Goal: Information Seeking & Learning: Find specific fact

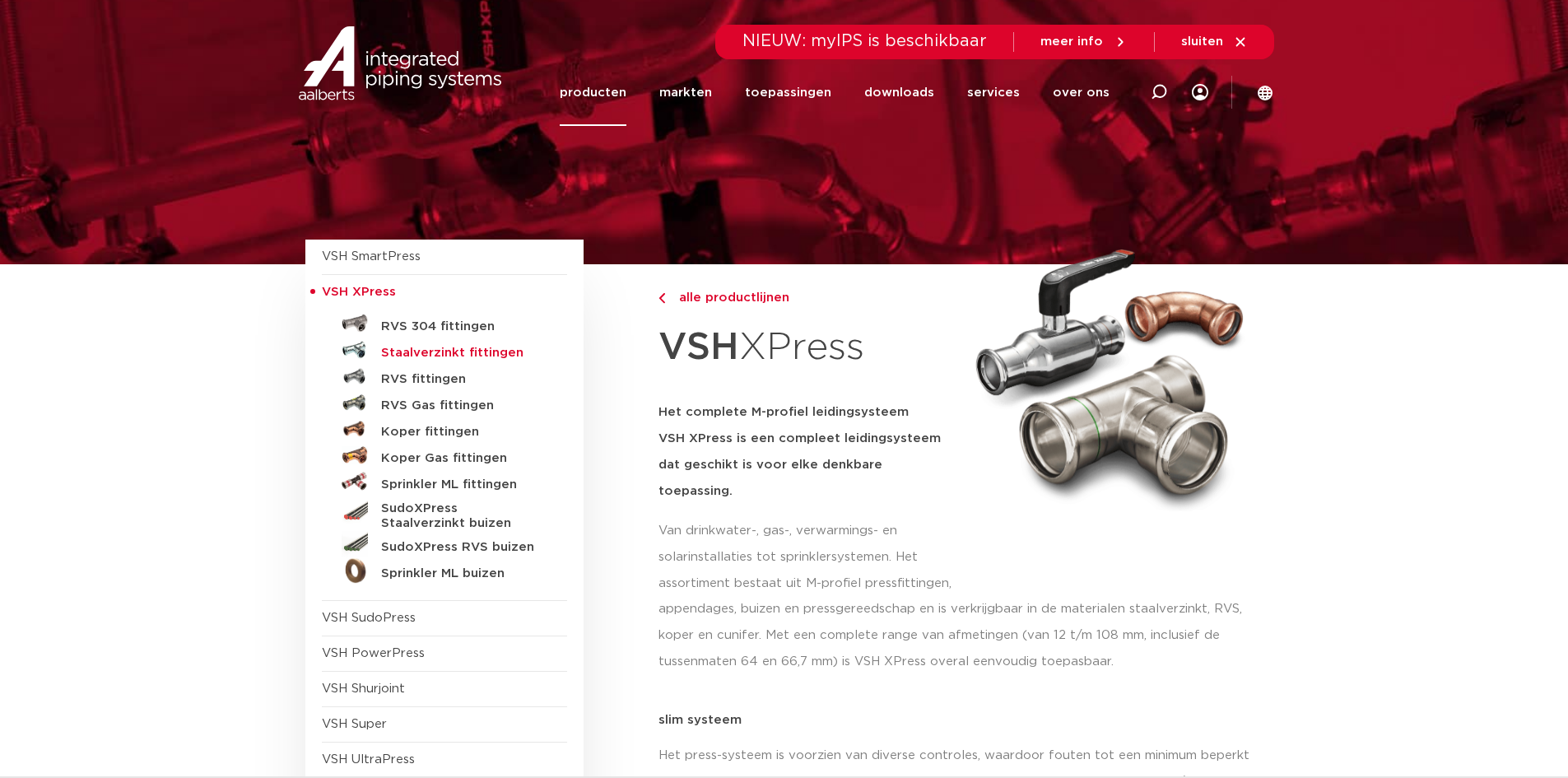
click at [497, 350] on h5 "Staalverzinkt fittingen" at bounding box center [462, 354] width 163 height 15
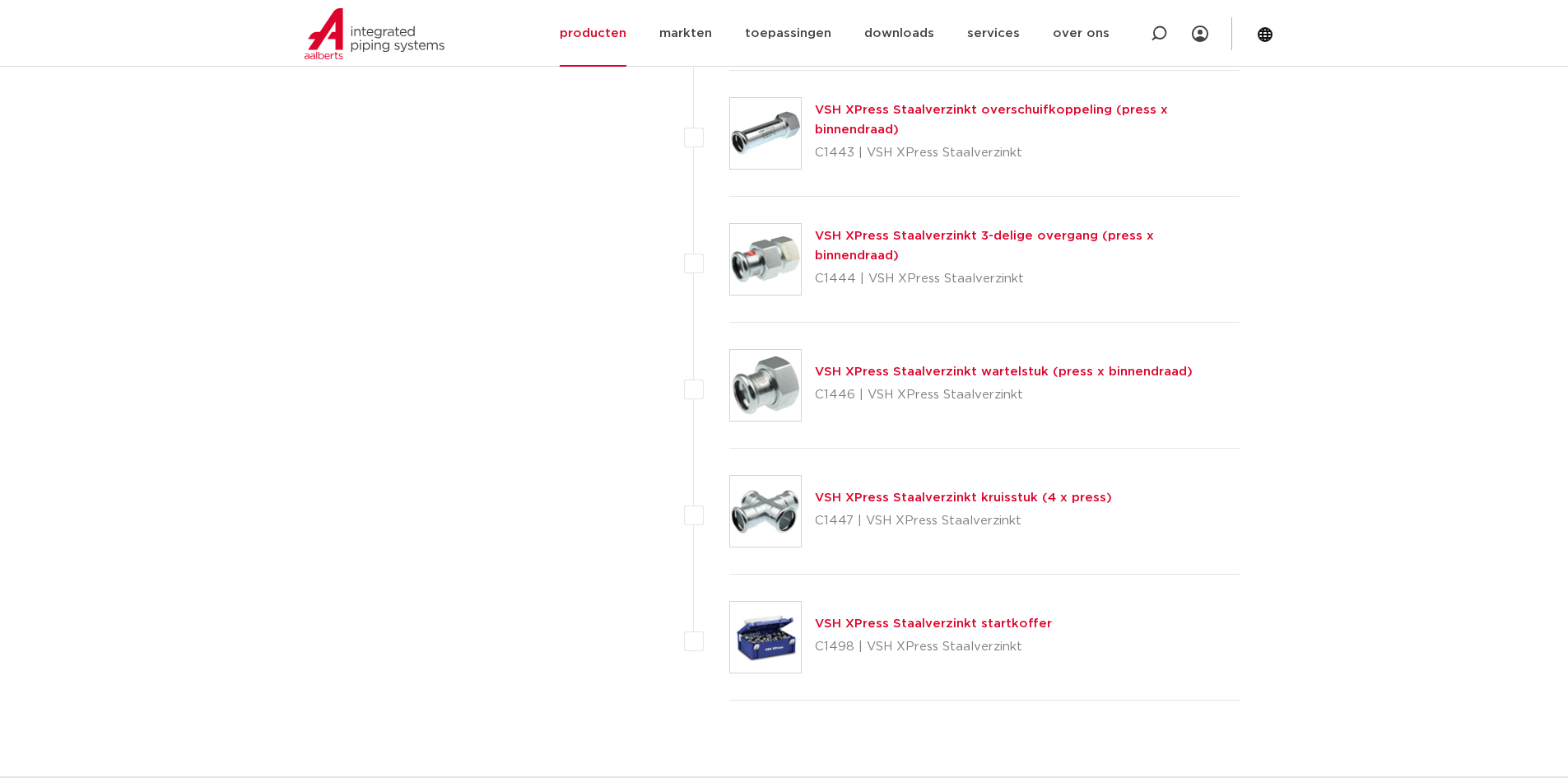
scroll to position [4198, 0]
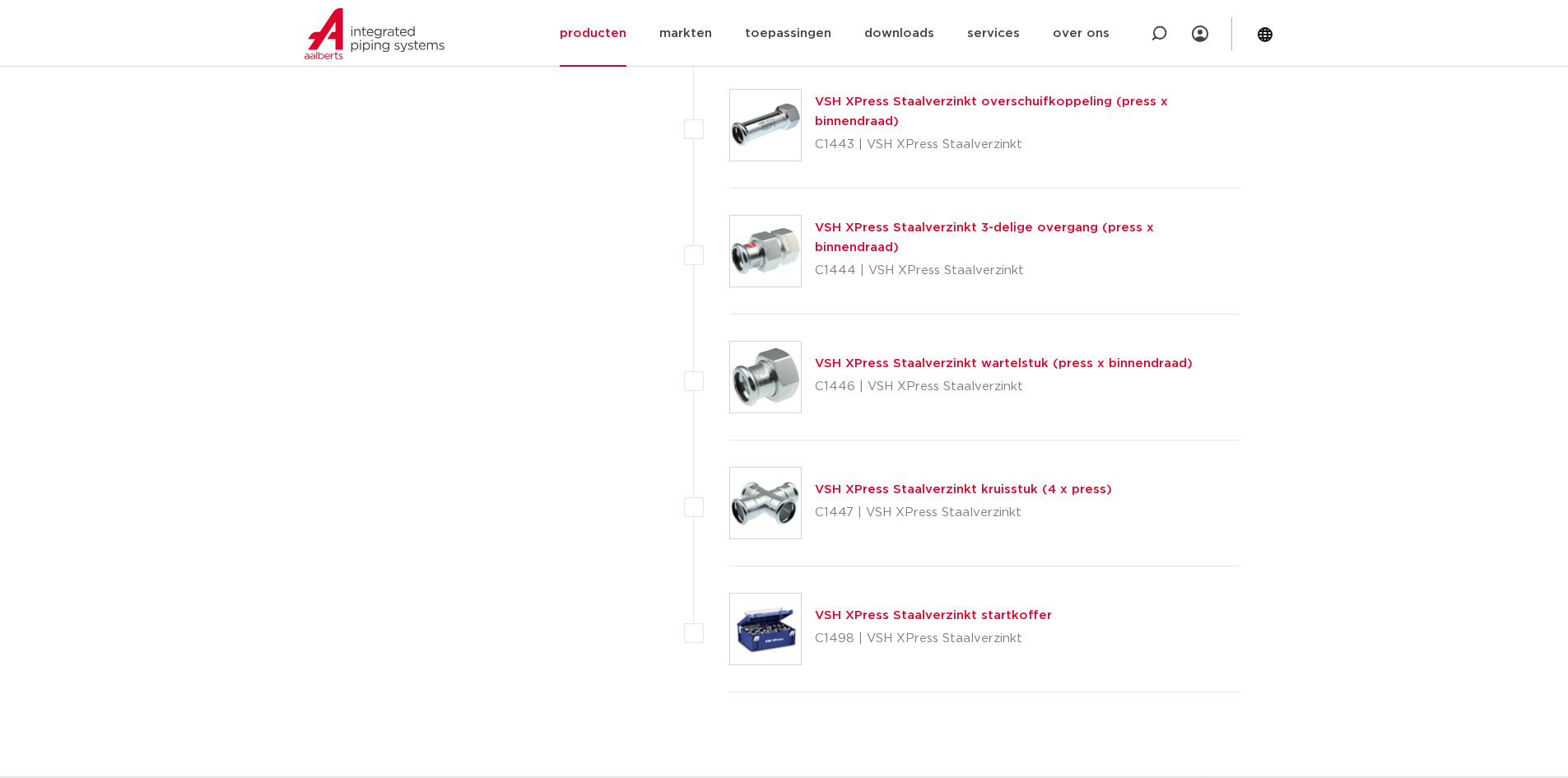
click at [912, 366] on link "VSH XPress Staalverzinkt wartelstuk (press x binnendraad)" at bounding box center [1004, 363] width 378 height 13
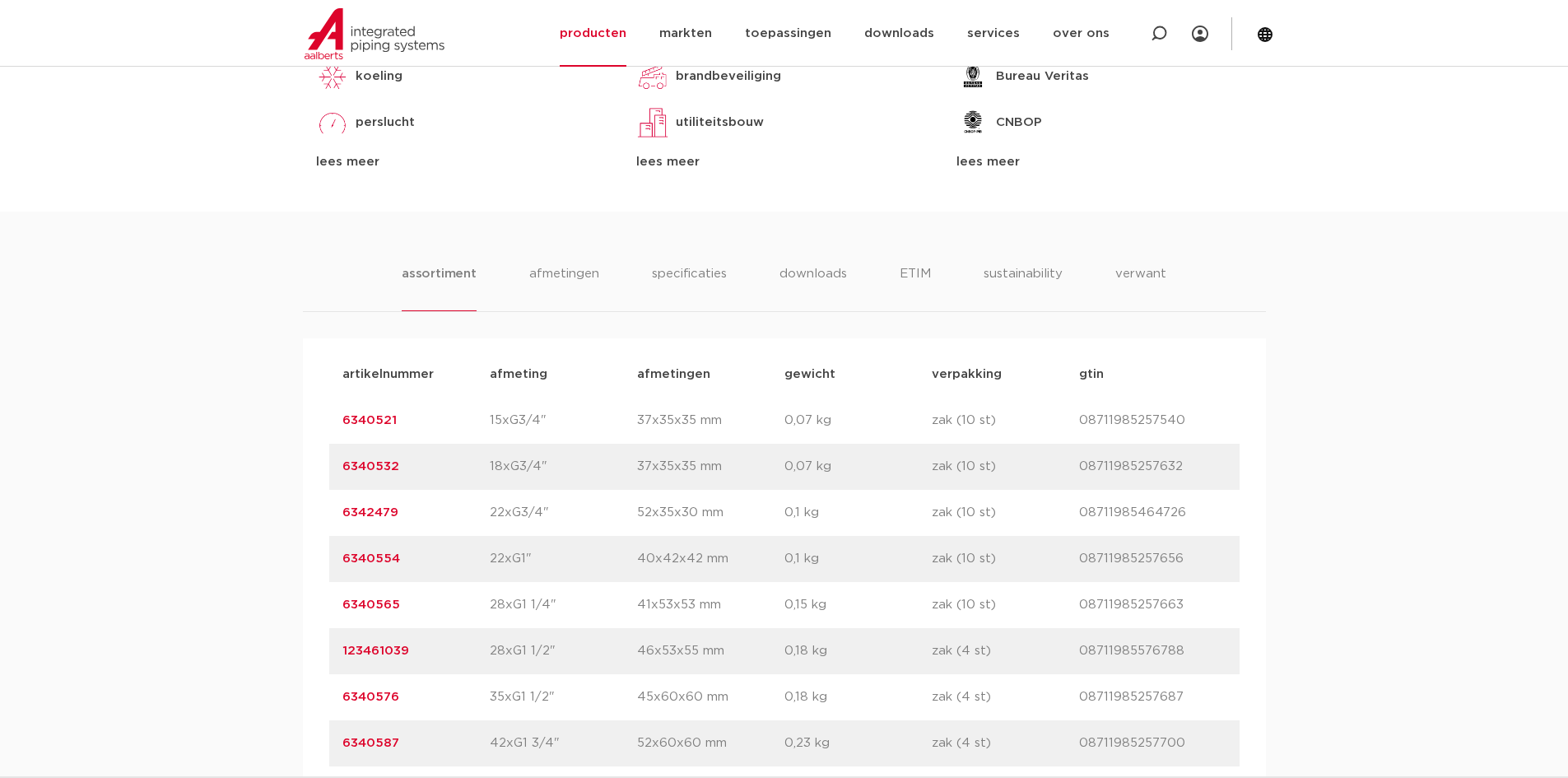
scroll to position [988, 0]
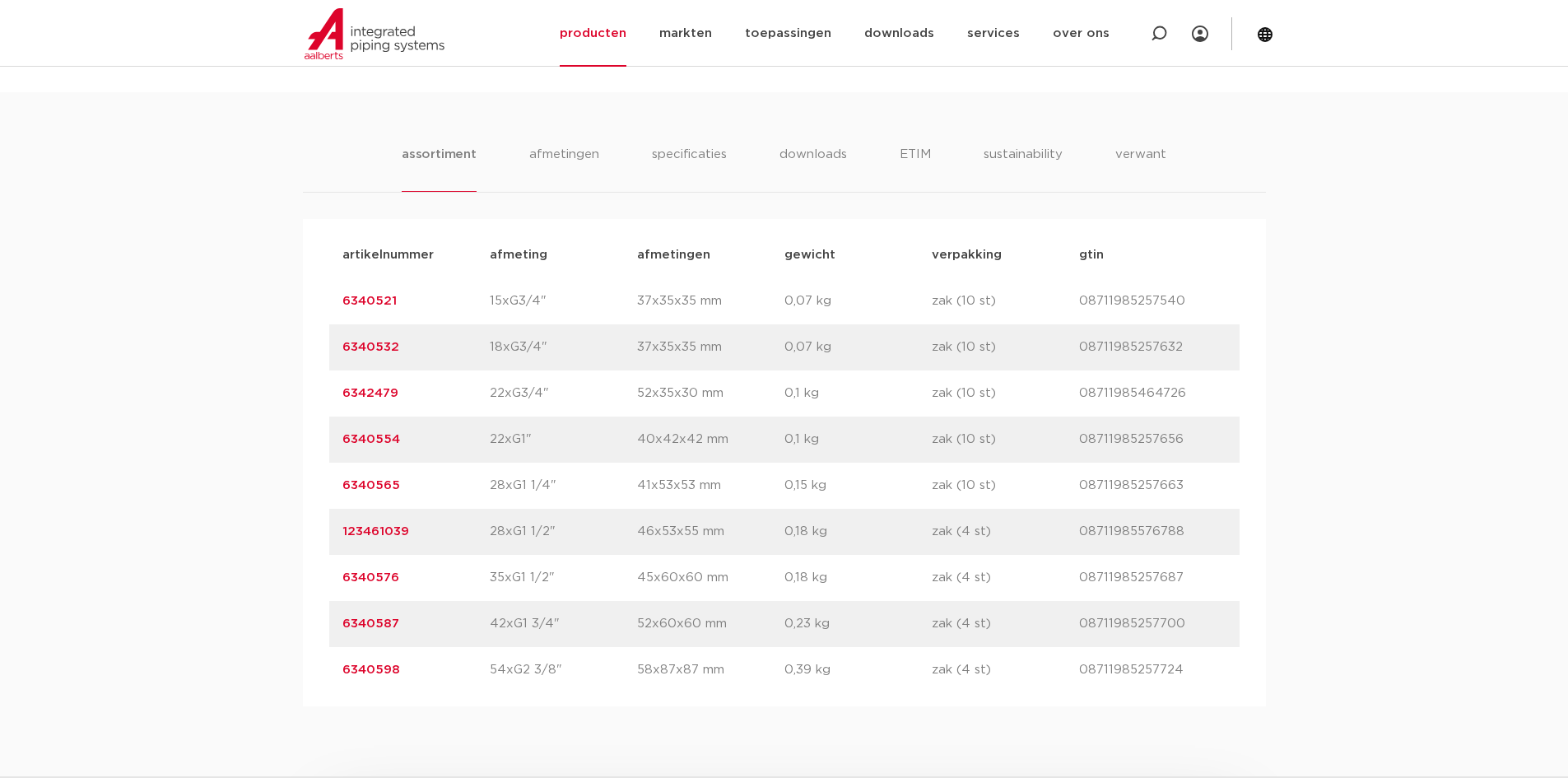
drag, startPoint x: 439, startPoint y: 396, endPoint x: 333, endPoint y: 389, distance: 106.2
click at [333, 389] on div "artikelnummer 6342479 afmeting 22xG3/4" afmetingen 52x35x30 mm gewicht 0,1 kg v…" at bounding box center [784, 393] width 911 height 46
copy link "6342479"
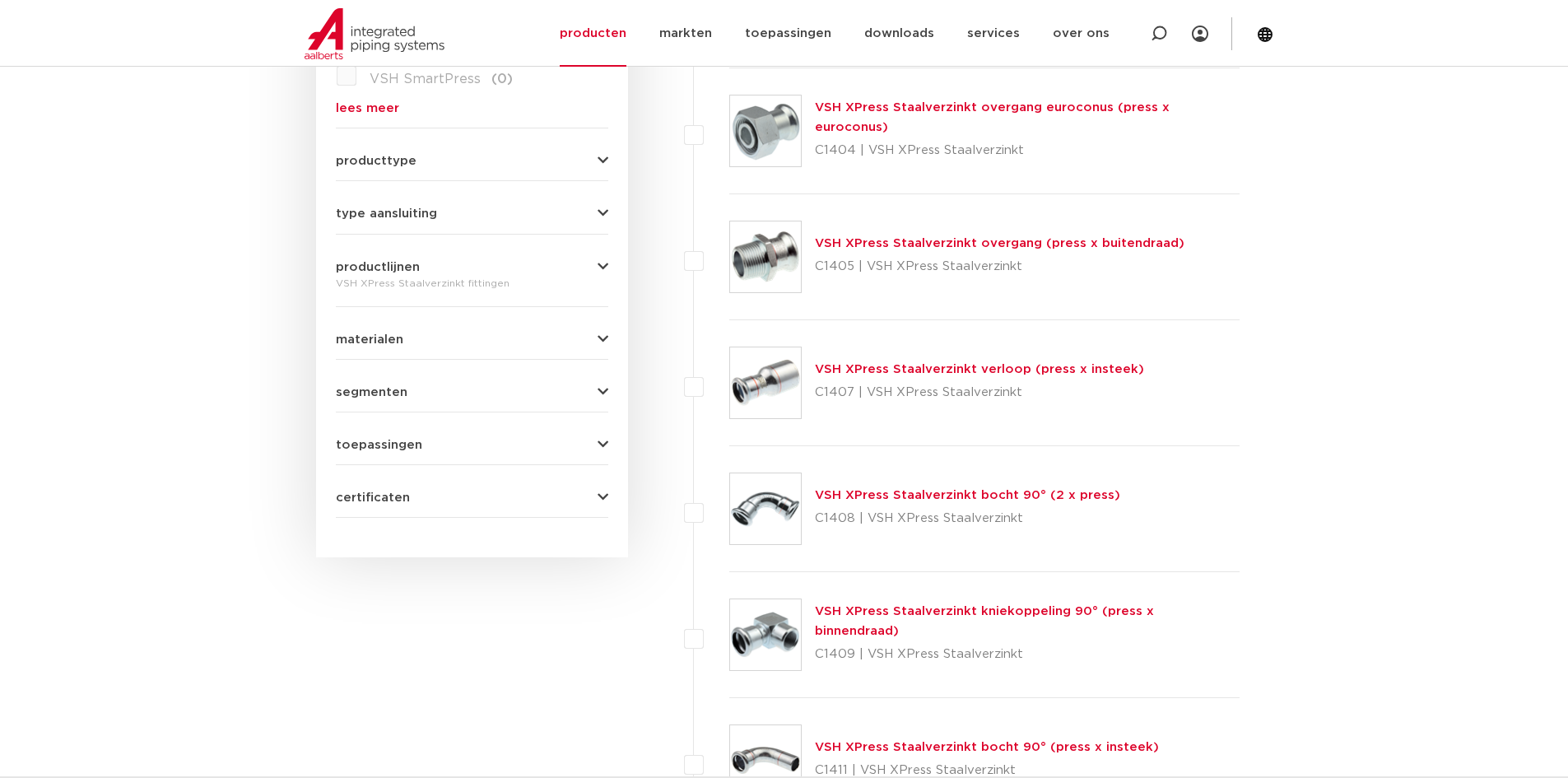
scroll to position [576, 0]
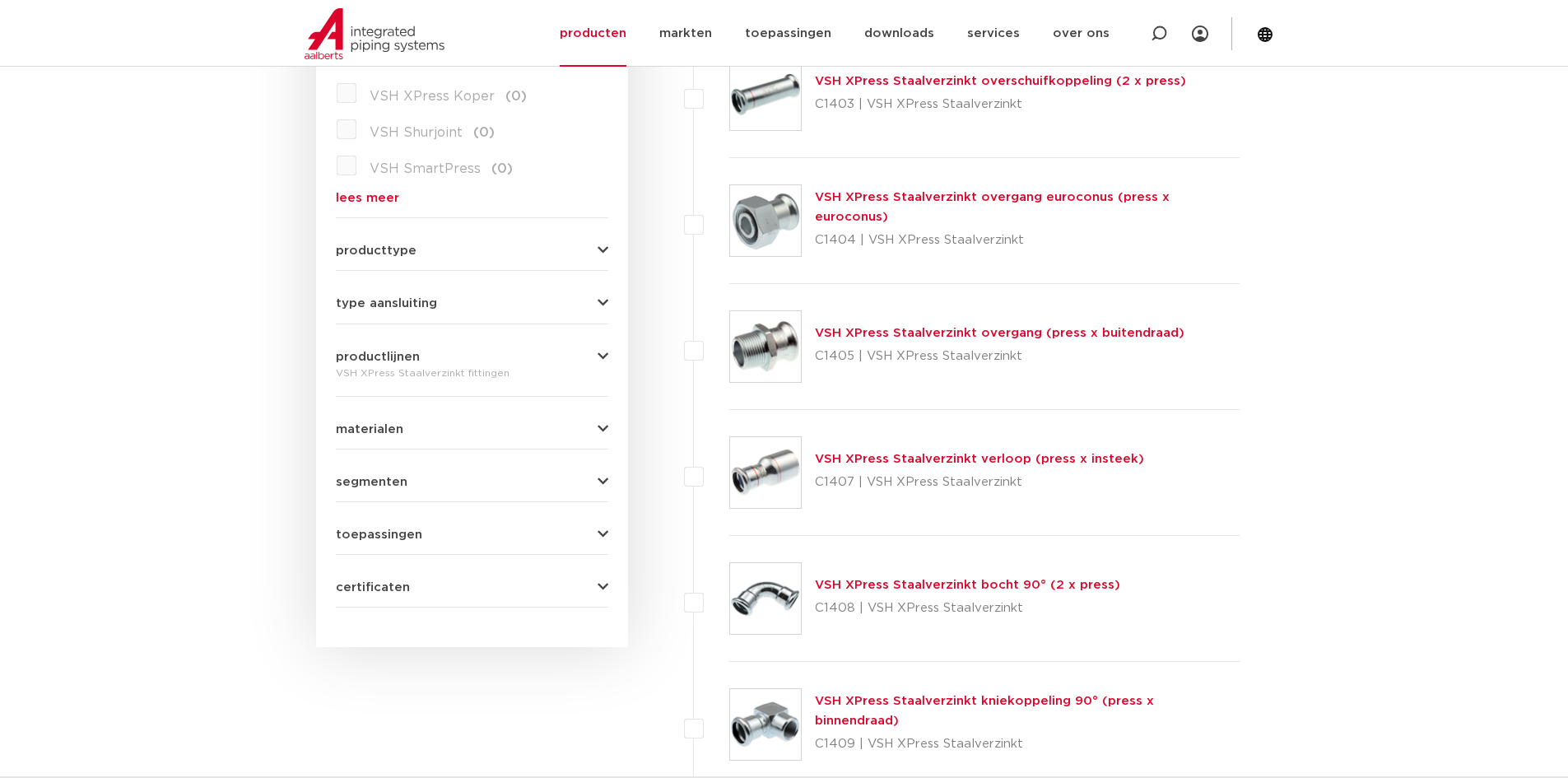
click at [928, 338] on link "VSH XPress Staalverzinkt overgang (press x buitendraad)" at bounding box center [1000, 332] width 370 height 13
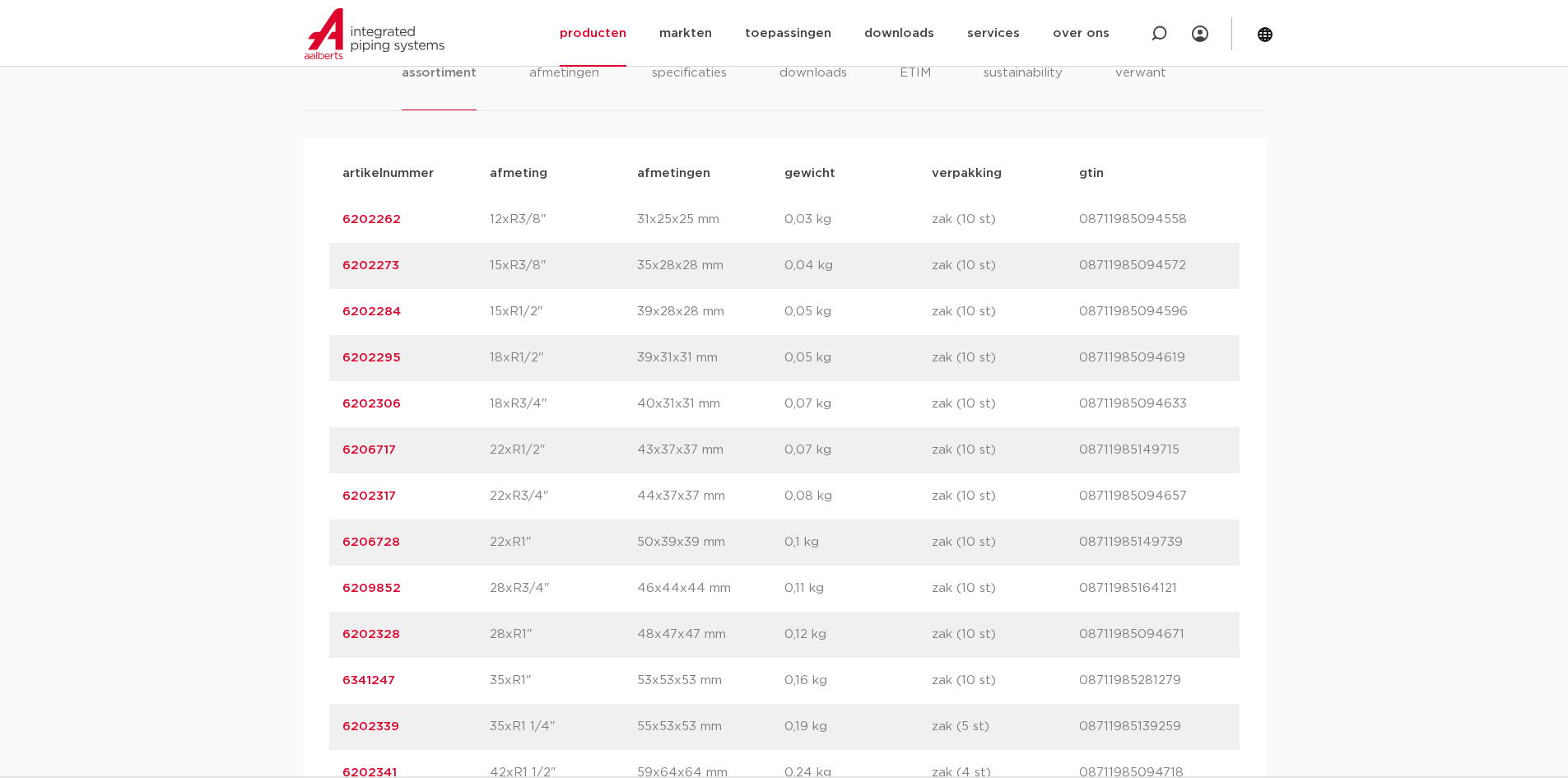
scroll to position [1070, 0]
drag, startPoint x: 411, startPoint y: 495, endPoint x: 346, endPoint y: 495, distance: 65.0
click at [346, 495] on p "6202317" at bounding box center [416, 495] width 148 height 19
copy link "6202317"
